Goal: Information Seeking & Learning: Learn about a topic

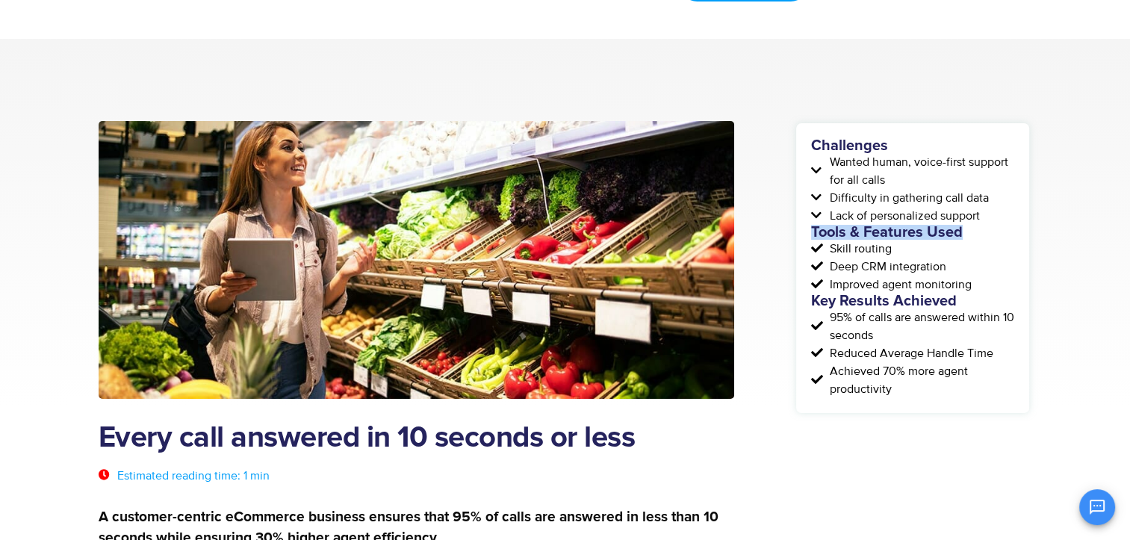
drag, startPoint x: 814, startPoint y: 231, endPoint x: 965, endPoint y: 227, distance: 150.9
click at [965, 227] on h5 "Tools & Features Used" at bounding box center [912, 232] width 203 height 15
copy h5 "Tools & Features Used"
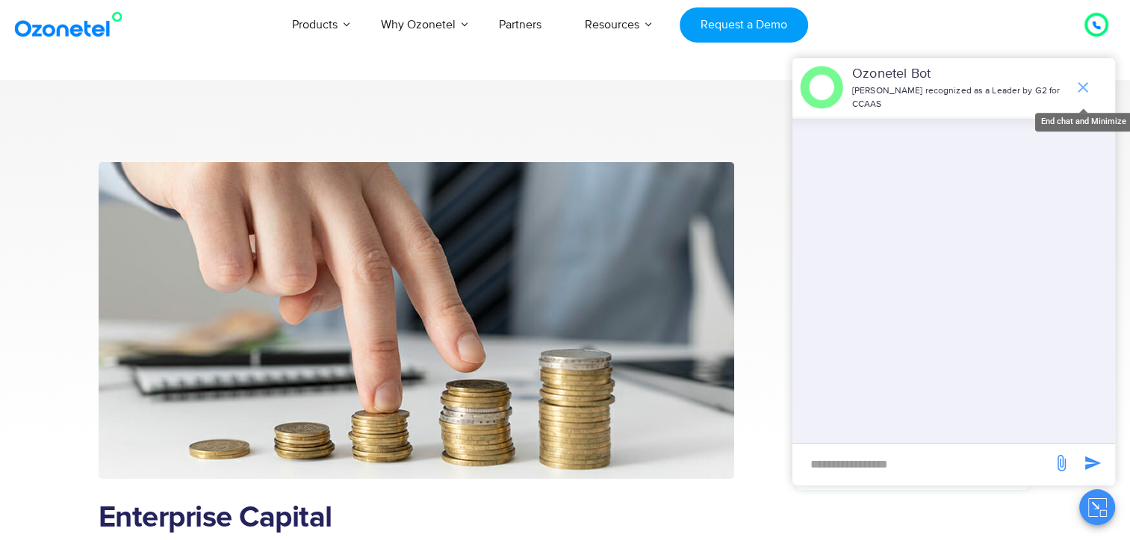
click at [1084, 82] on icon "end chat or minimize" at bounding box center [1083, 87] width 18 height 18
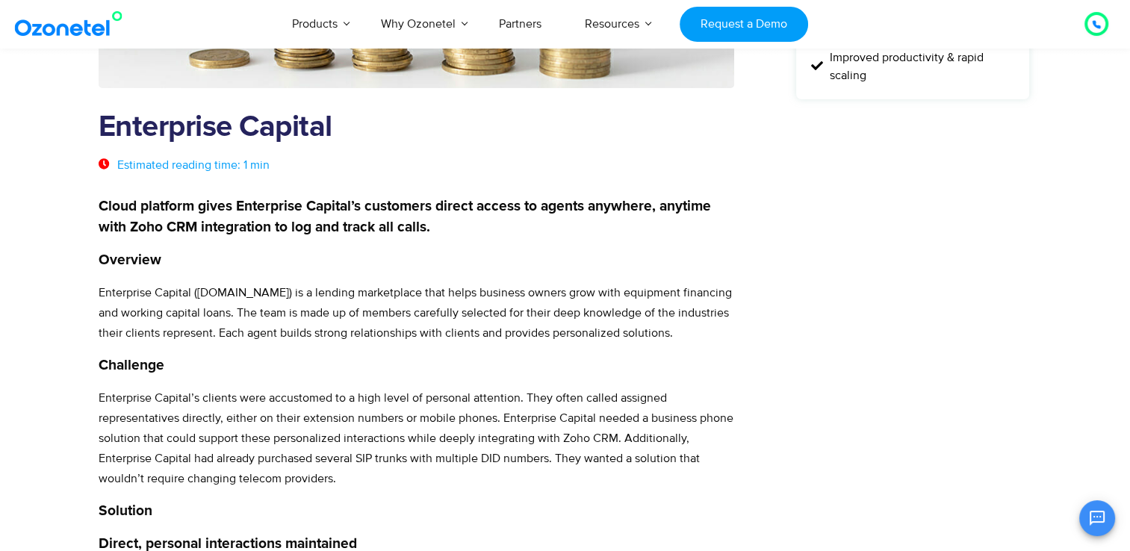
scroll to position [391, 0]
click at [853, 377] on div "Challenges Absense of deep CTI integration with Zoho Difficulty maintaining per…" at bounding box center [912, 464] width 237 height 1386
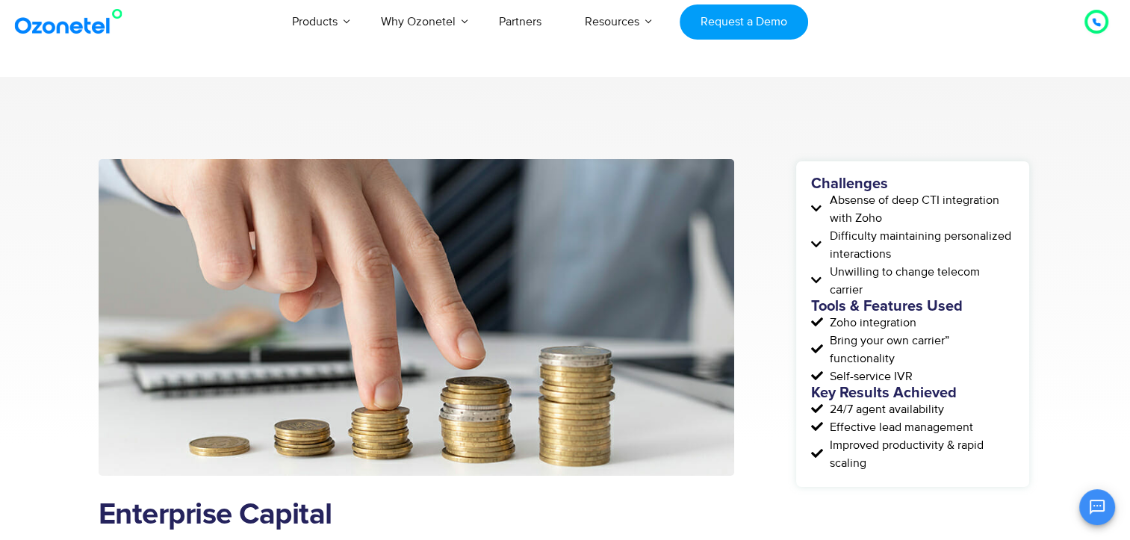
scroll to position [0, 0]
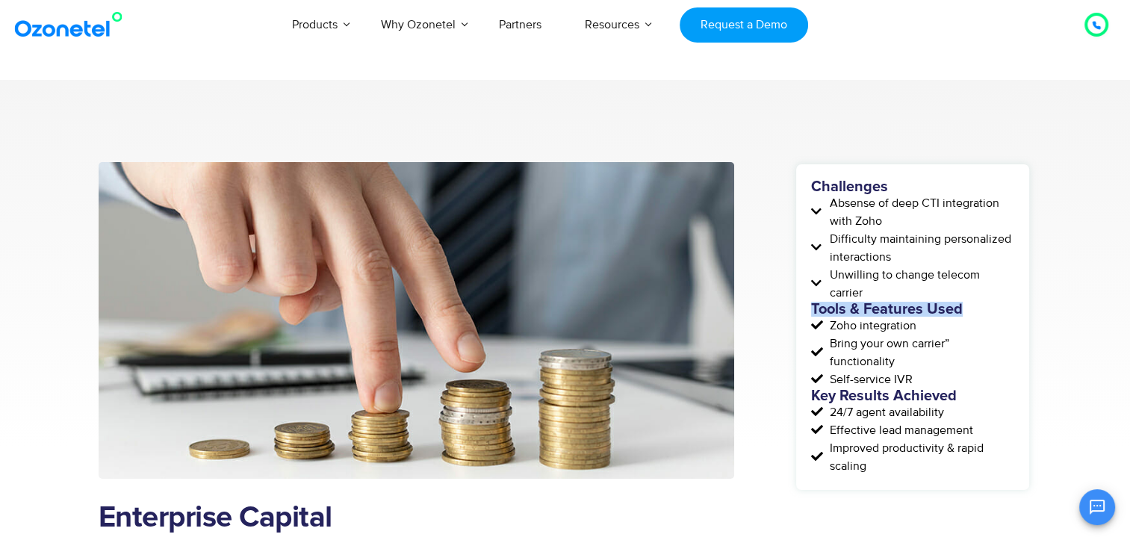
drag, startPoint x: 812, startPoint y: 305, endPoint x: 974, endPoint y: 314, distance: 162.3
click at [974, 314] on h5 "Tools & Features Used" at bounding box center [912, 309] width 203 height 15
copy h5 "Tools & Features Used"
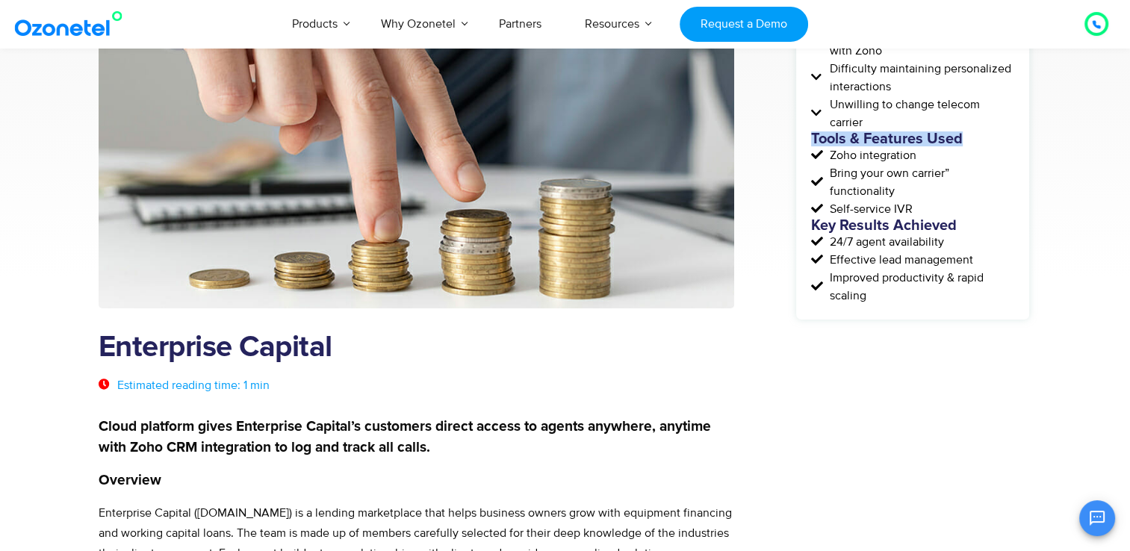
scroll to position [172, 0]
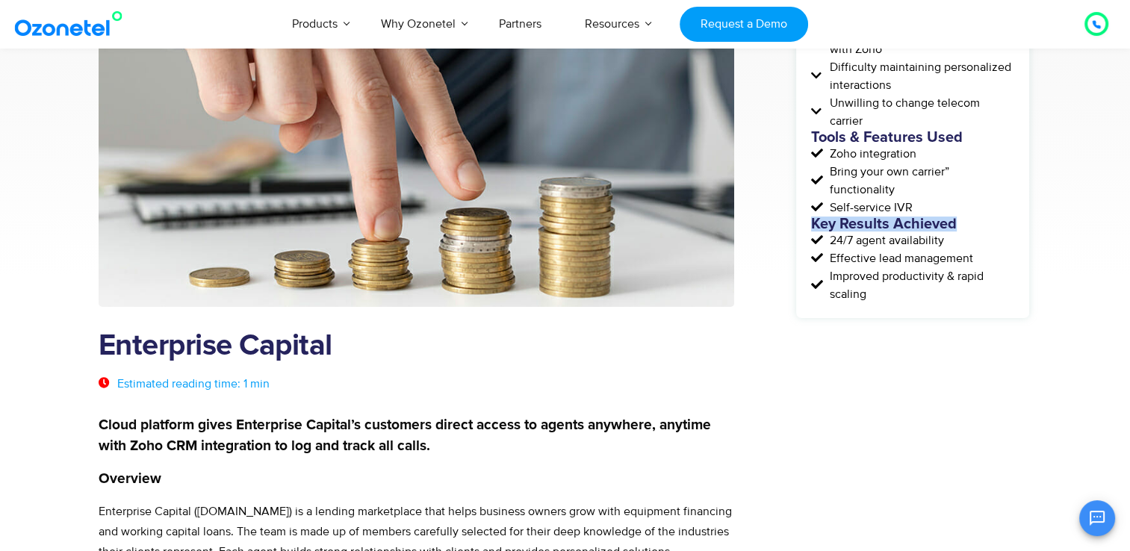
drag, startPoint x: 812, startPoint y: 222, endPoint x: 956, endPoint y: 218, distance: 144.2
click at [956, 218] on h5 "Key Results Achieved" at bounding box center [912, 224] width 203 height 15
copy h5 "Key Results Achieved"
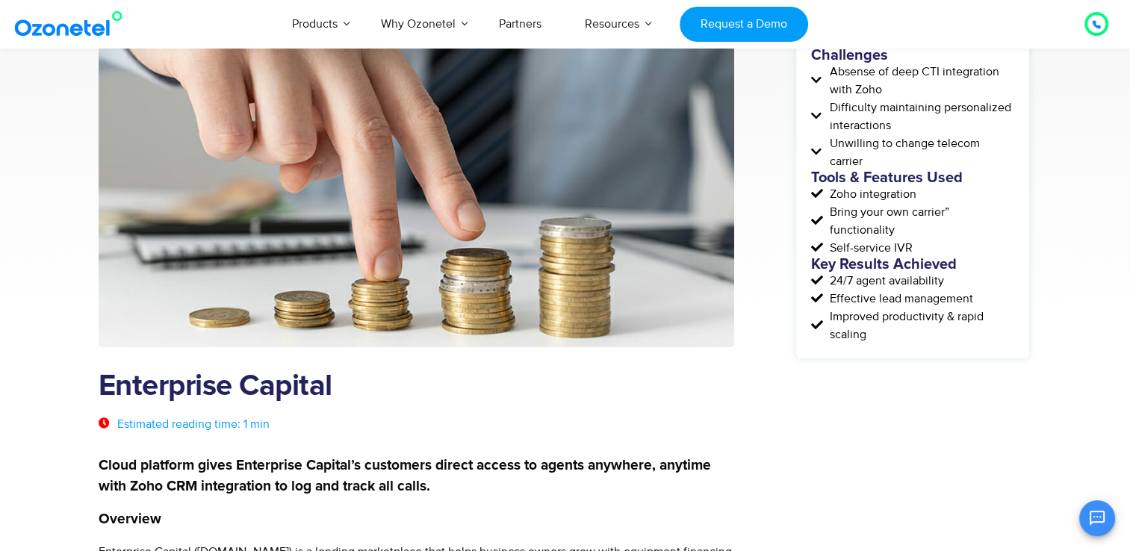
scroll to position [131, 0]
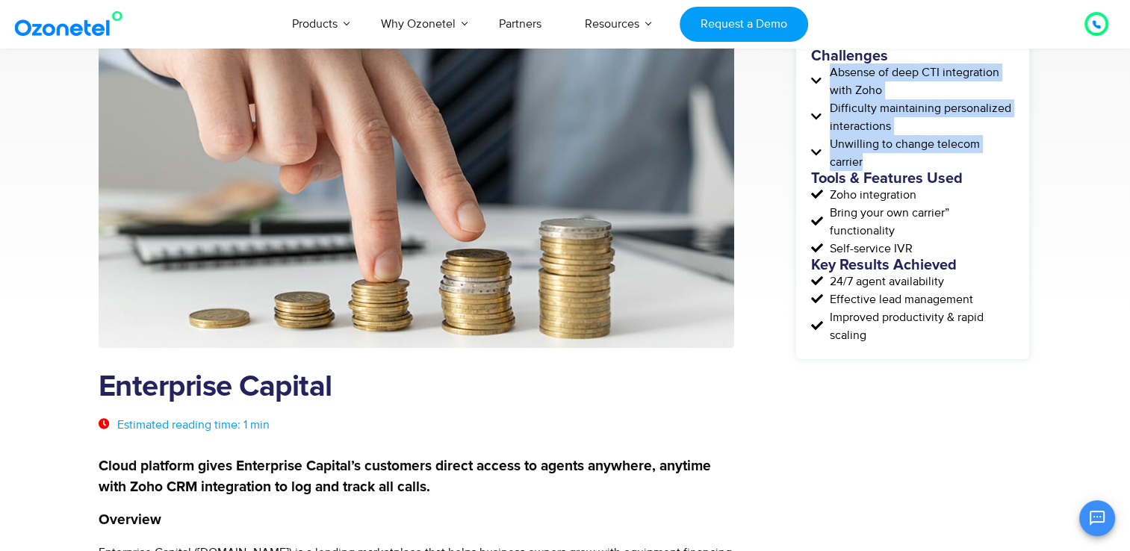
drag, startPoint x: 832, startPoint y: 69, endPoint x: 897, endPoint y: 161, distance: 112.5
click at [897, 161] on div "Challenges Absense of deep CTI integration with Zoho Difficulty maintaining per…" at bounding box center [912, 197] width 203 height 296
copy div "Absense of deep CTI integration with Zoho Difficulty maintaining personalized i…"
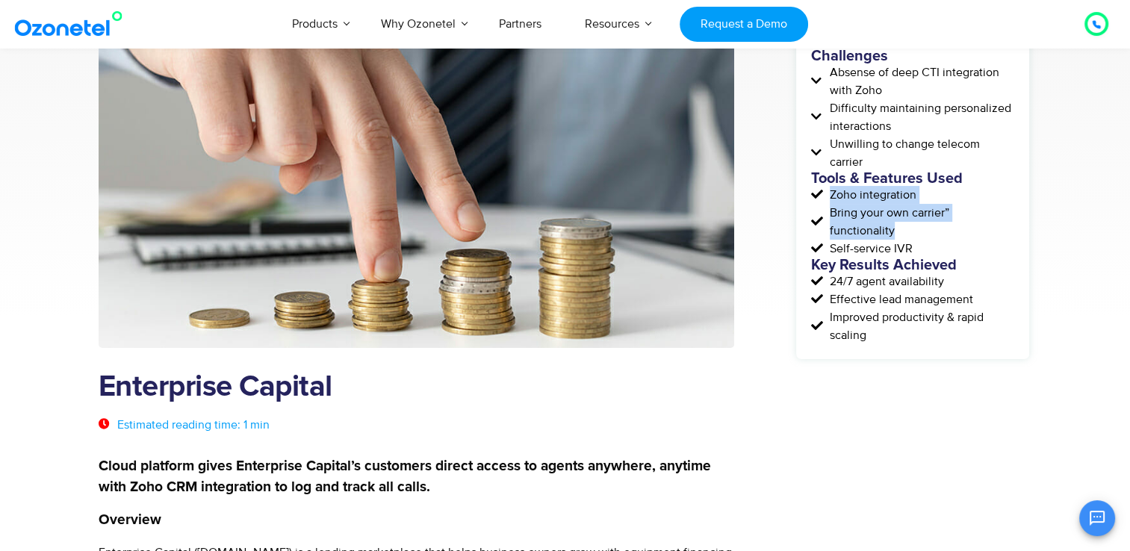
drag, startPoint x: 830, startPoint y: 193, endPoint x: 901, endPoint y: 237, distance: 83.9
click at [901, 237] on div "Challenges Absense of deep CTI integration with Zoho Difficulty maintaining per…" at bounding box center [912, 197] width 203 height 296
click at [899, 237] on span "Bring your own carrier” functionality" at bounding box center [920, 222] width 188 height 36
click at [833, 195] on span "Zoho integration" at bounding box center [871, 195] width 90 height 18
drag, startPoint x: 830, startPoint y: 195, endPoint x: 912, endPoint y: 252, distance: 99.2
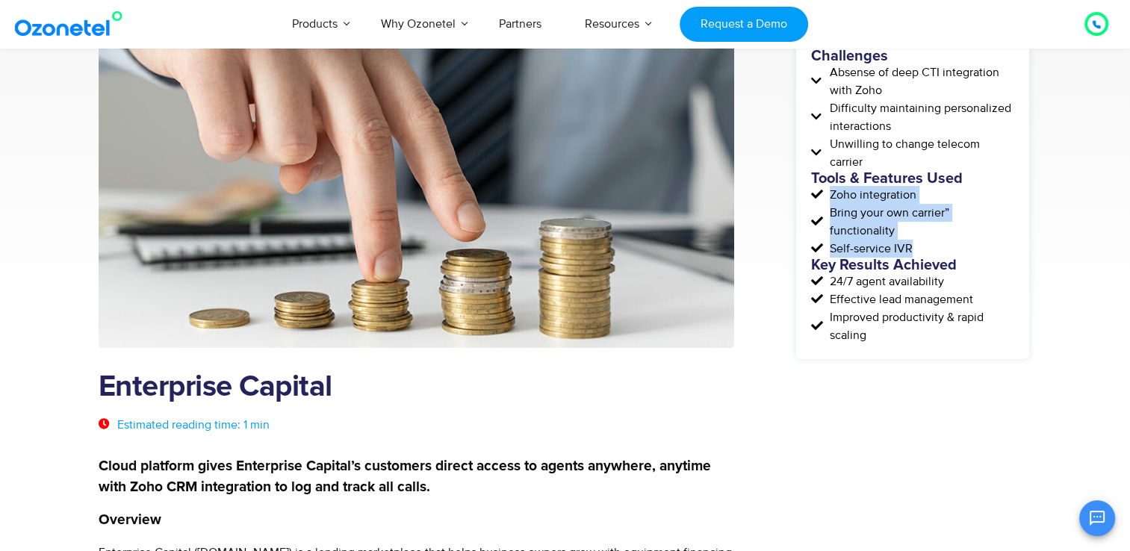
click at [912, 252] on div "Challenges Absense of deep CTI integration with Zoho Difficulty maintaining per…" at bounding box center [912, 197] width 203 height 296
copy div "Zoho integration Bring your own carrier” functionality Self-service IVR"
